Goal: Navigation & Orientation: Find specific page/section

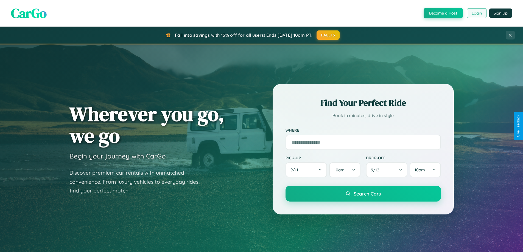
click at [477, 13] on button "Login" at bounding box center [477, 13] width 20 height 10
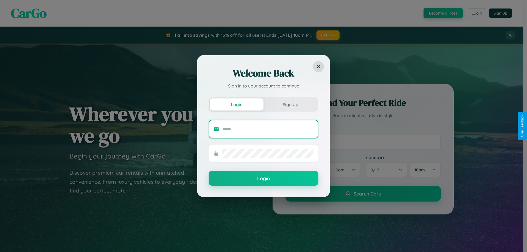
click at [268, 129] on input "text" at bounding box center [267, 129] width 91 height 9
type input "**********"
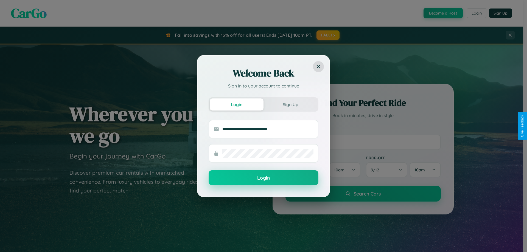
click at [264, 178] on button "Login" at bounding box center [264, 178] width 110 height 15
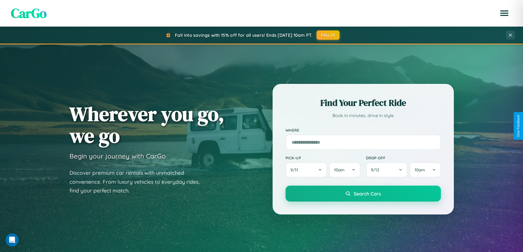
scroll to position [378, 0]
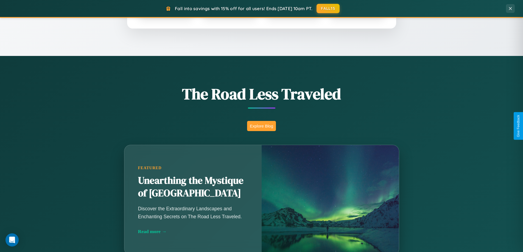
click at [261, 126] on button "Explore Blog" at bounding box center [261, 126] width 29 height 10
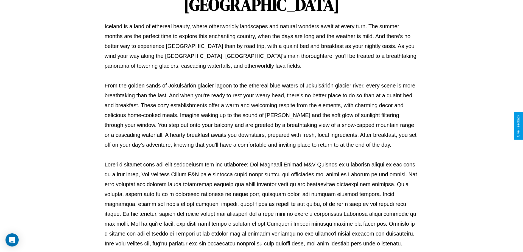
scroll to position [178, 0]
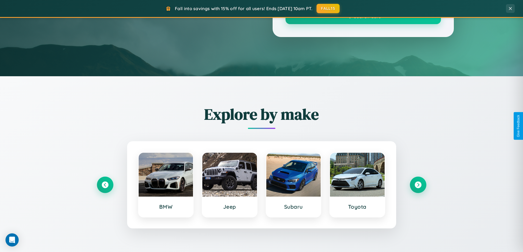
scroll to position [378, 0]
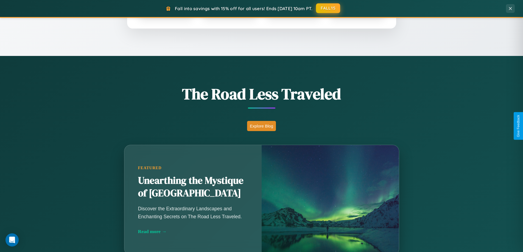
click at [329, 8] on button "FALL15" at bounding box center [328, 8] width 24 height 10
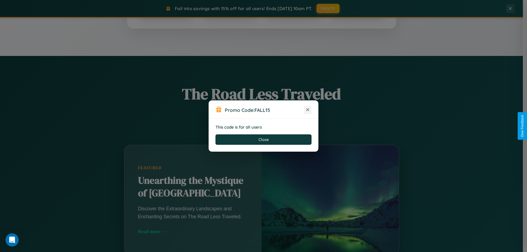
click at [308, 110] on icon at bounding box center [307, 109] width 5 height 5
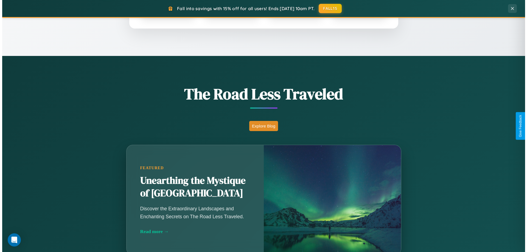
scroll to position [0, 0]
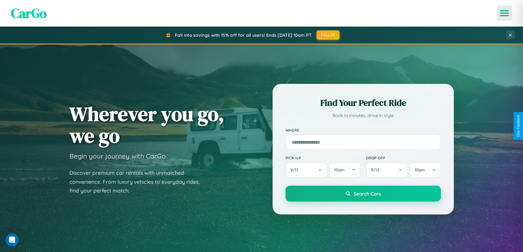
click at [505, 13] on icon "Open menu" at bounding box center [505, 13] width 8 height 5
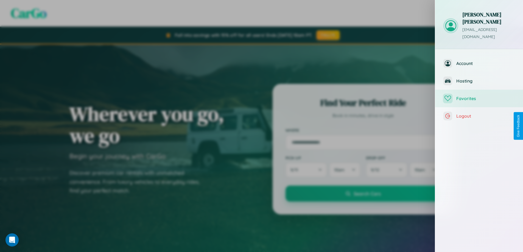
click at [479, 96] on span "Favorites" at bounding box center [486, 98] width 59 height 5
